Goal: Register for event/course

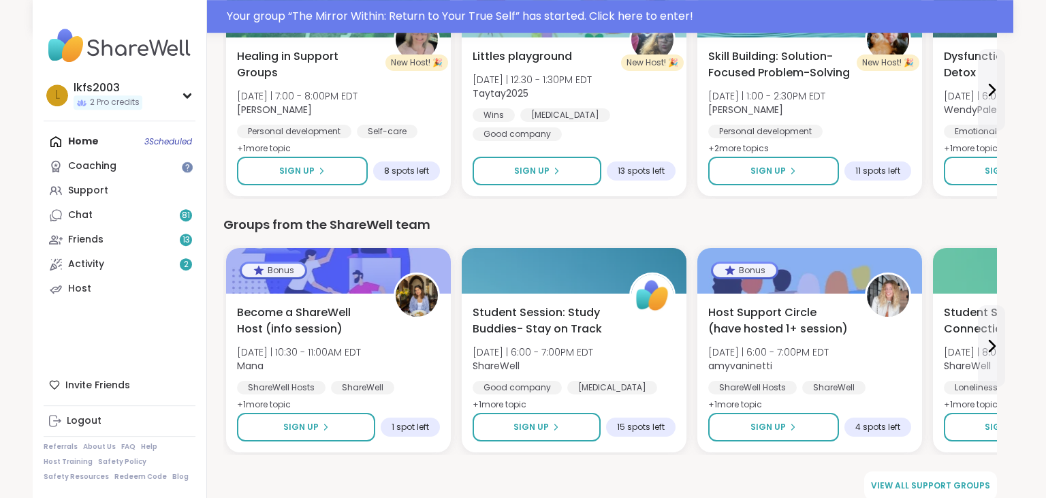
scroll to position [1824, 0]
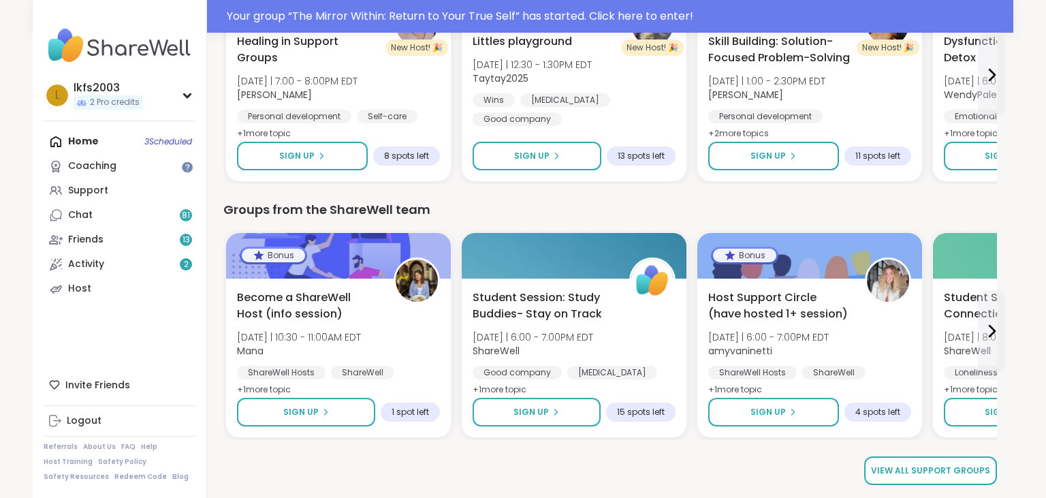
click at [982, 467] on span "View all support groups" at bounding box center [930, 470] width 119 height 12
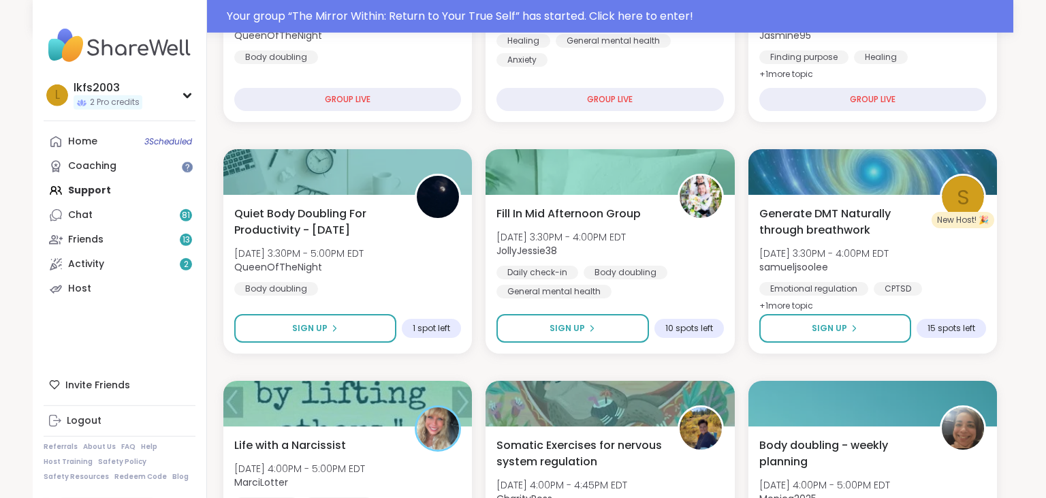
scroll to position [383, 0]
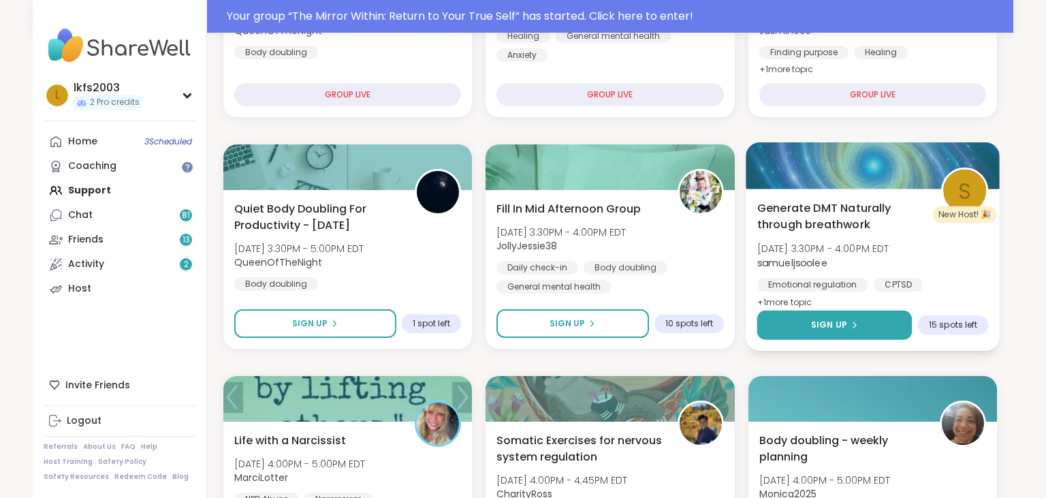
click at [887, 331] on button "Sign Up" at bounding box center [834, 325] width 155 height 29
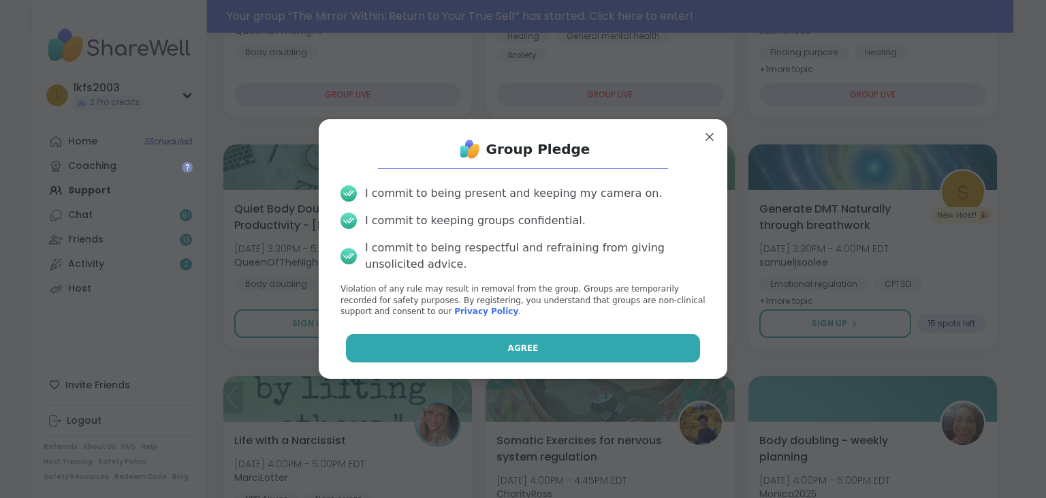
click at [688, 353] on button "Agree" at bounding box center [523, 348] width 355 height 29
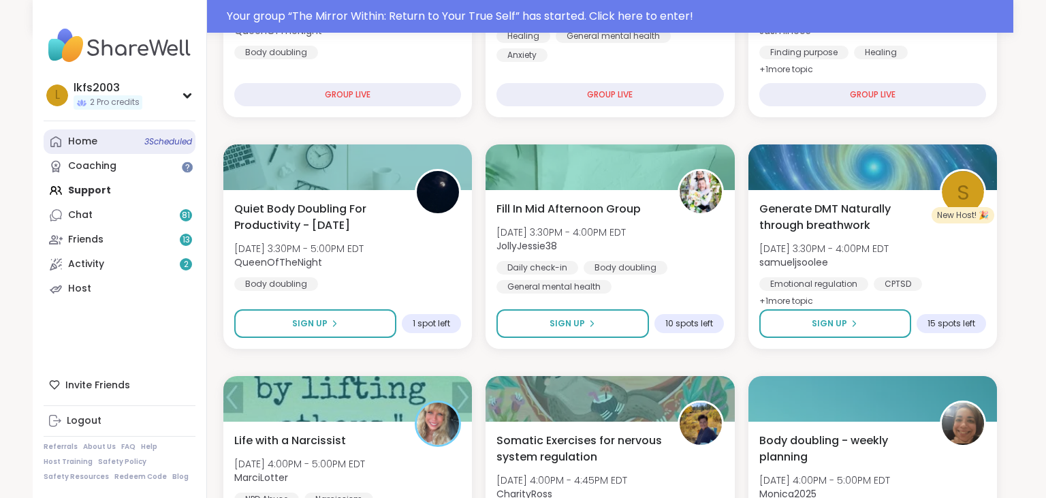
click at [145, 139] on span "3 Scheduled" at bounding box center [168, 141] width 48 height 11
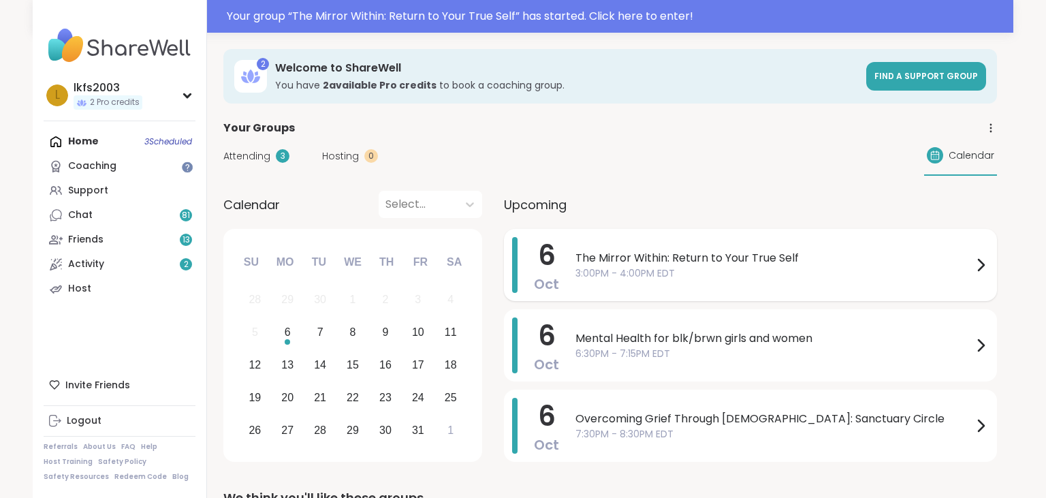
click at [986, 259] on icon at bounding box center [980, 265] width 16 height 16
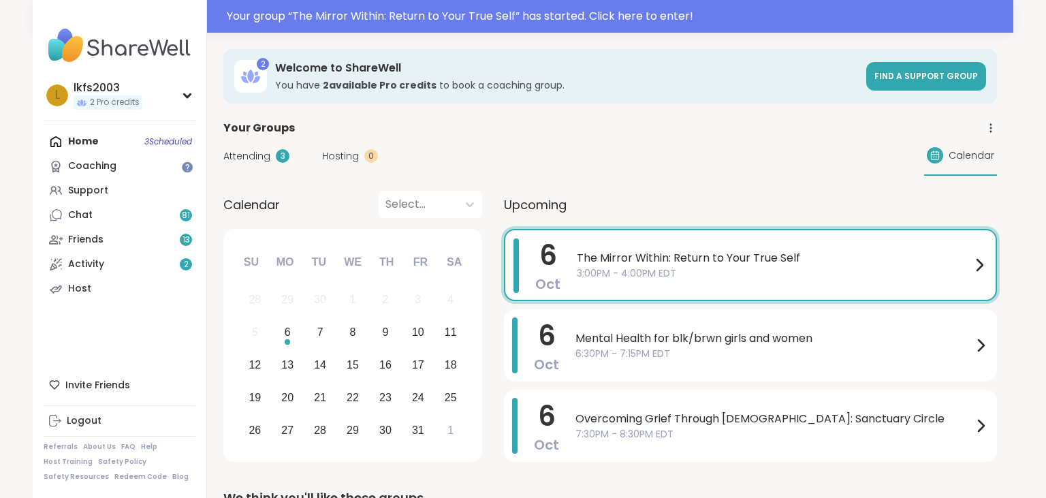
click at [716, 153] on div "Attending 3 Hosting 0 Calendar" at bounding box center [610, 155] width 774 height 39
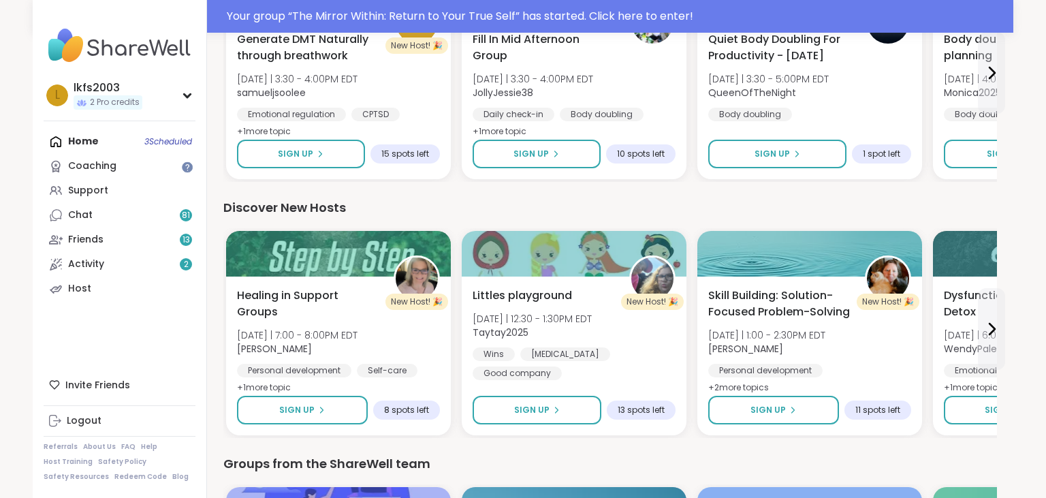
scroll to position [1824, 0]
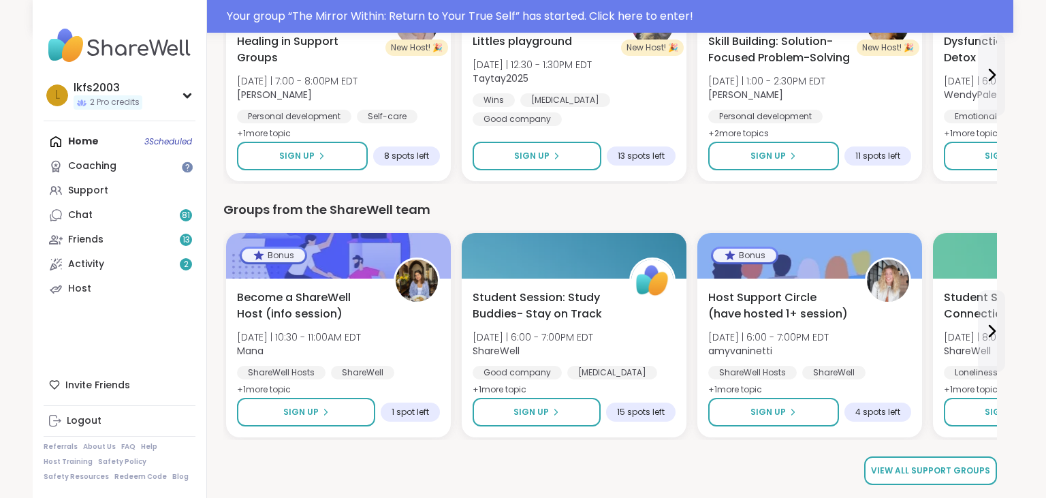
click at [990, 473] on link "View all support groups" at bounding box center [930, 470] width 133 height 29
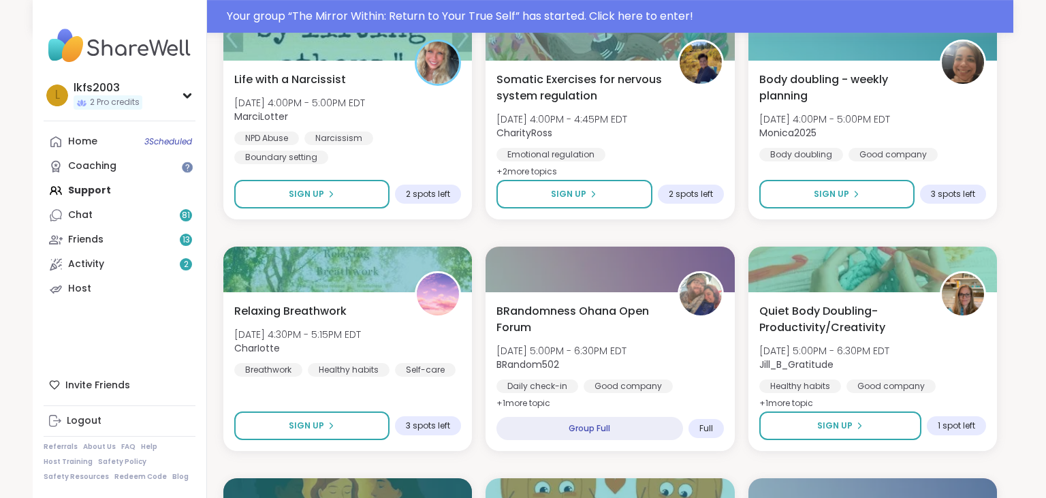
scroll to position [754, 0]
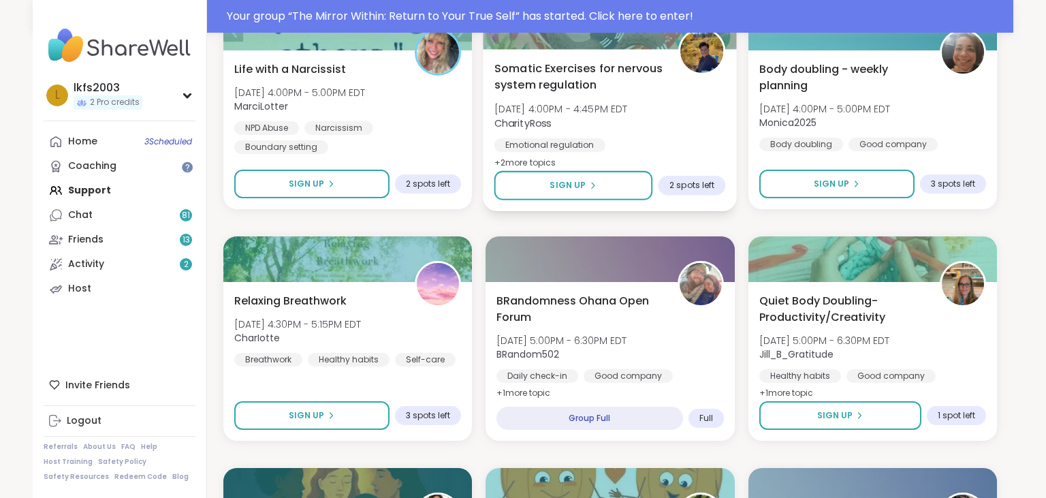
click at [720, 54] on img at bounding box center [702, 51] width 43 height 43
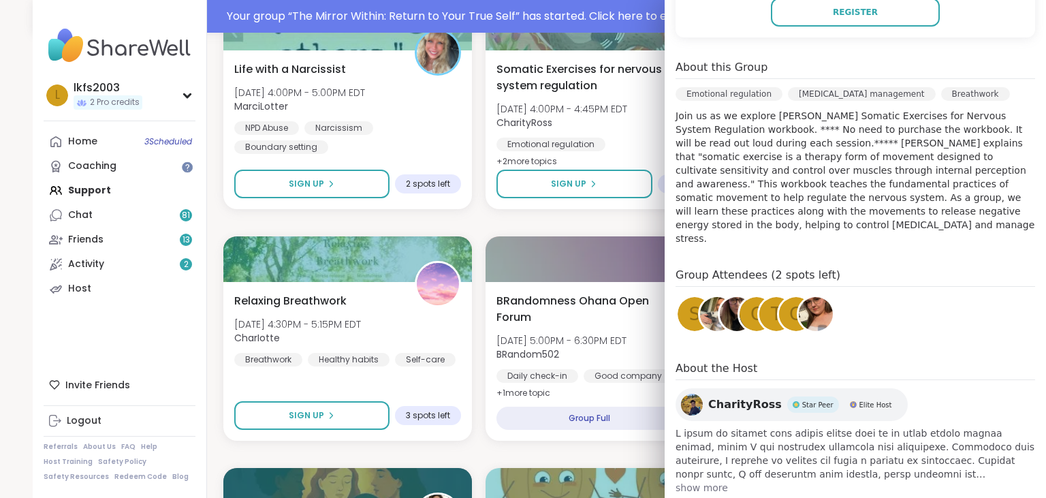
scroll to position [360, 0]
click at [749, 388] on div "CharityRoss Star Peer Elite Host" at bounding box center [791, 403] width 232 height 33
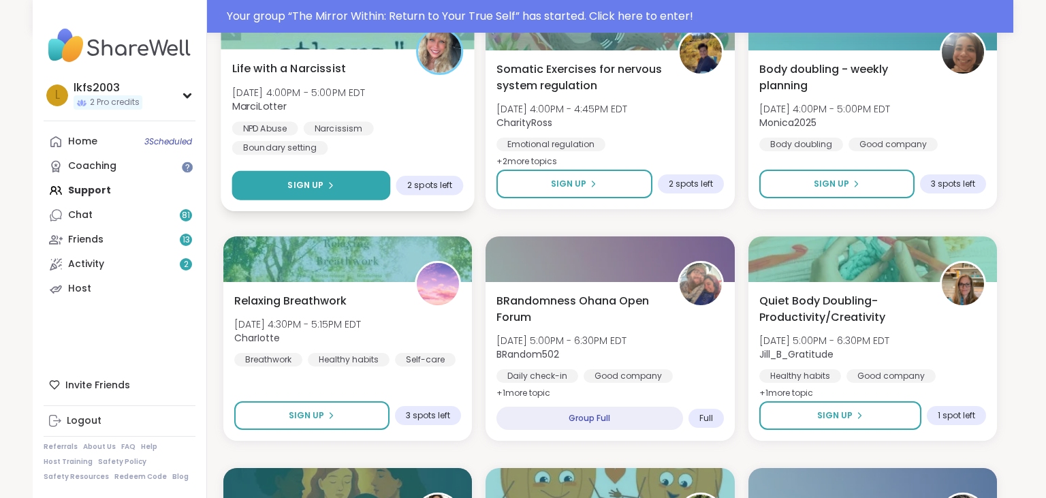
click at [353, 185] on button "Sign Up" at bounding box center [311, 185] width 159 height 29
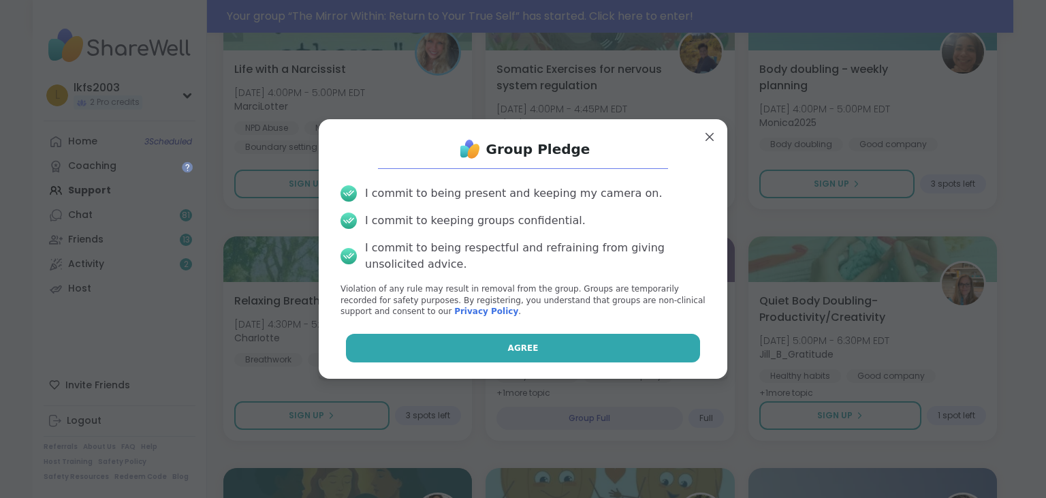
click at [509, 347] on button "Agree" at bounding box center [523, 348] width 355 height 29
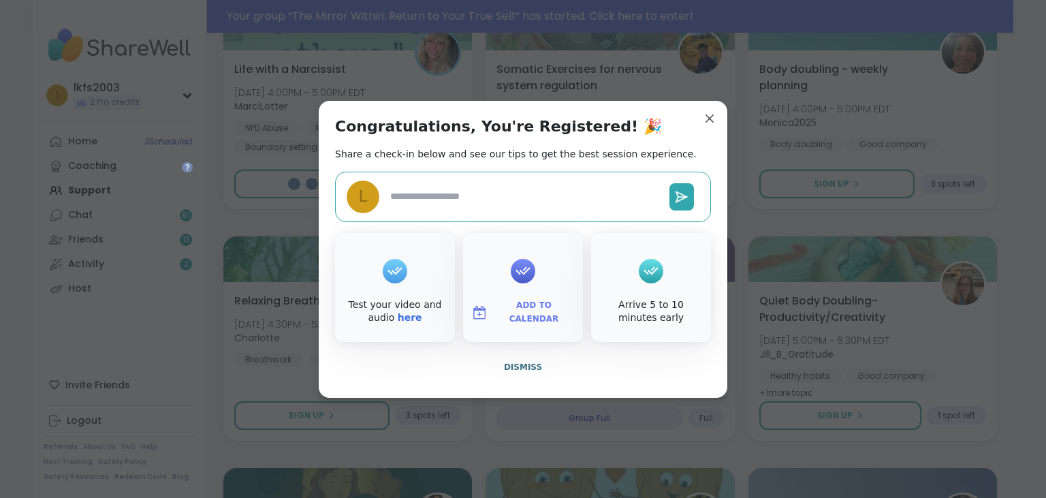
type textarea "*"
click at [545, 375] on button "Dismiss" at bounding box center [523, 367] width 376 height 29
